Goal: Information Seeking & Learning: Learn about a topic

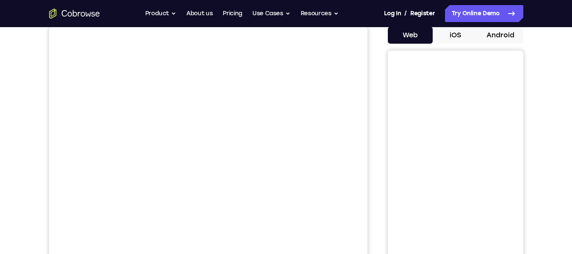
click at [460, 36] on button "iOS" at bounding box center [455, 35] width 45 height 17
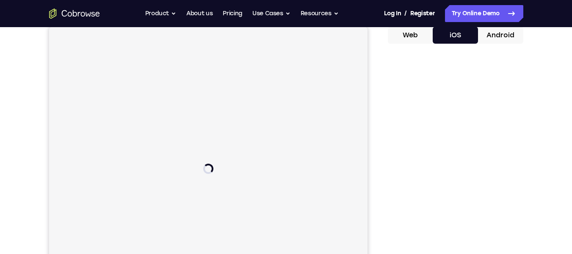
click at [500, 36] on button "Android" at bounding box center [500, 35] width 45 height 17
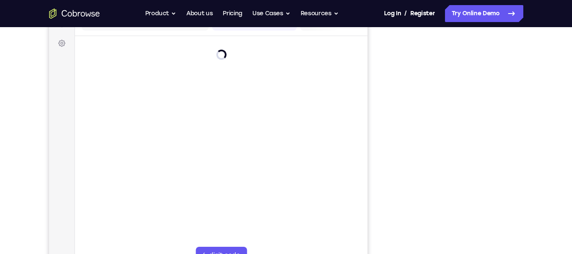
scroll to position [119, 0]
click at [260, 8] on button "Use Cases" at bounding box center [271, 13] width 38 height 17
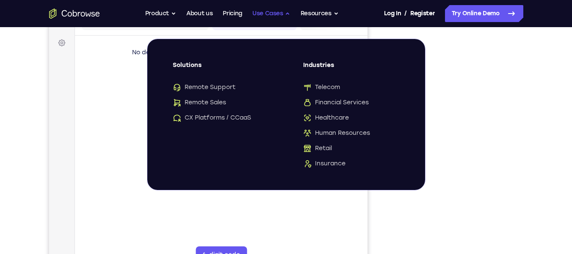
click at [282, 18] on button "Use Cases" at bounding box center [271, 13] width 38 height 17
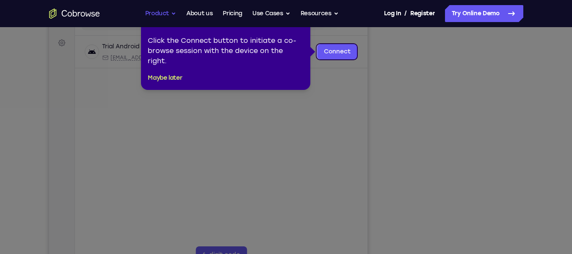
click at [153, 11] on button "Product" at bounding box center [160, 13] width 31 height 17
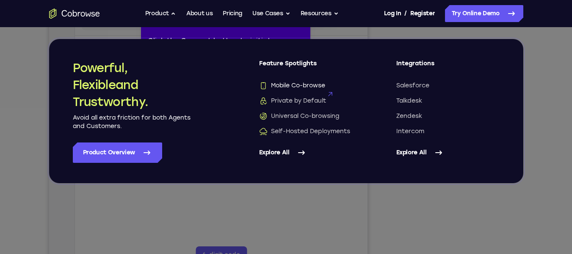
click at [291, 82] on span "Mobile Co-browse" at bounding box center [292, 85] width 66 height 8
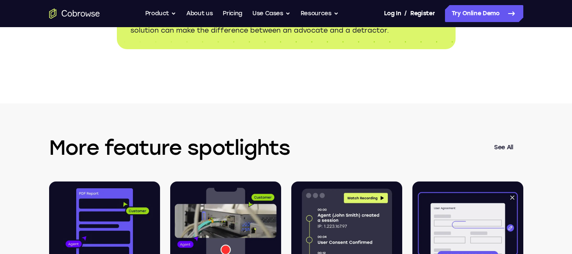
scroll to position [1337, 0]
